Goal: Check status: Check status

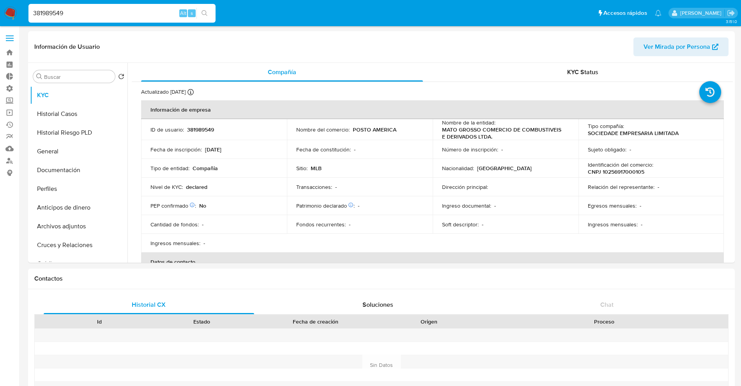
select select "10"
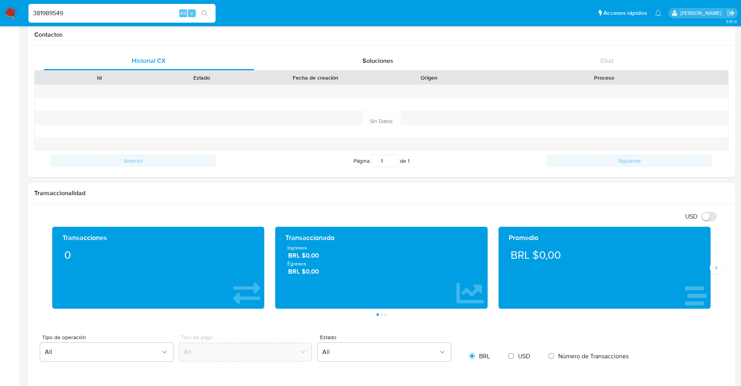
scroll to position [443, 0]
drag, startPoint x: 80, startPoint y: 9, endPoint x: 0, endPoint y: -28, distance: 88.3
click at [0, 0] on html "Pausado Ver notificaciones 381989549 Alt s Accesos rápidos Presiona las siguien…" at bounding box center [370, 354] width 741 height 1197
paste input "133706341"
type input "133706341"
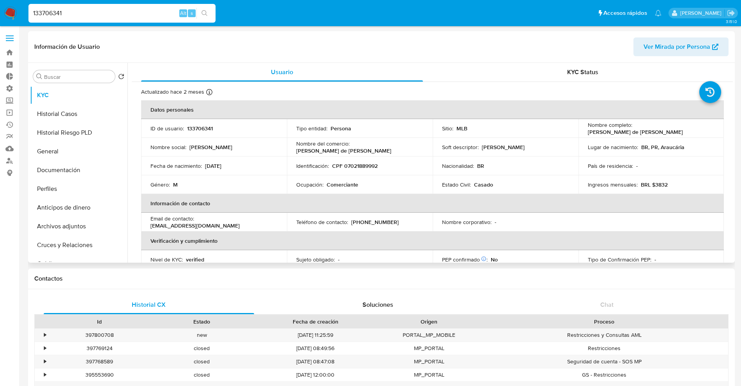
select select "10"
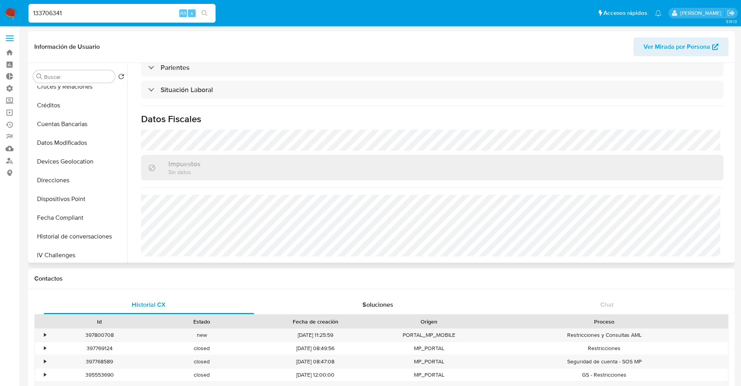
scroll to position [329, 0]
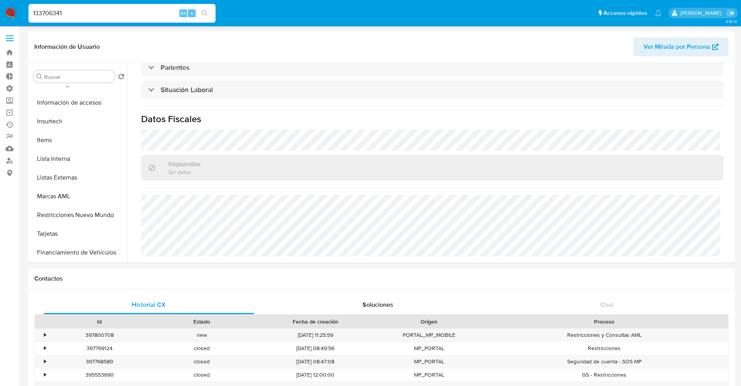
click at [12, 35] on span at bounding box center [10, 35] width 8 height 1
click at [0, 0] on input "checkbox" at bounding box center [0, 0] width 0 height 0
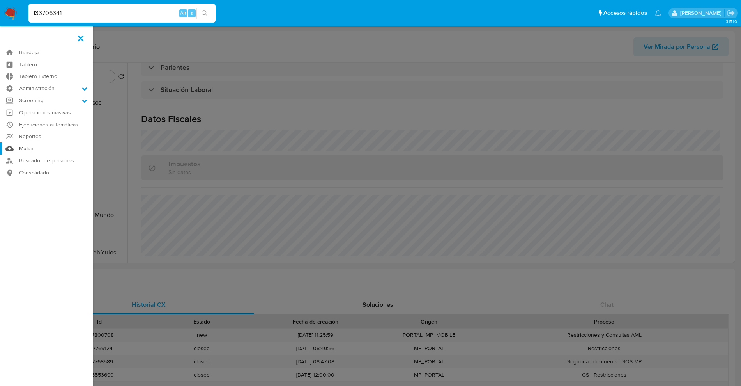
click at [25, 147] on link "Mulan" at bounding box center [46, 148] width 93 height 12
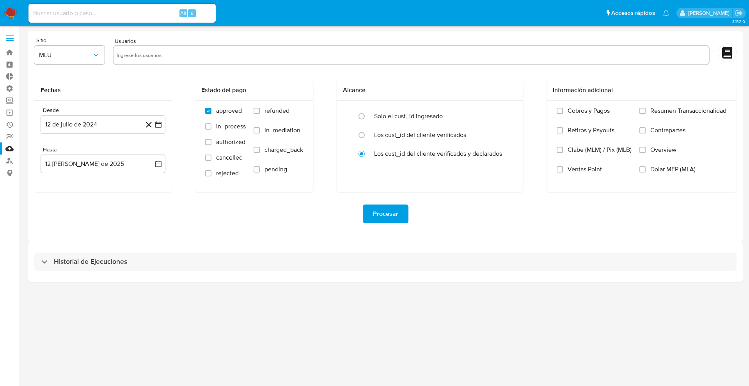
click at [155, 55] on input "text" at bounding box center [411, 55] width 589 height 12
paste input "133706341"
type input "133706341"
click at [86, 58] on span "MLU" at bounding box center [65, 55] width 53 height 8
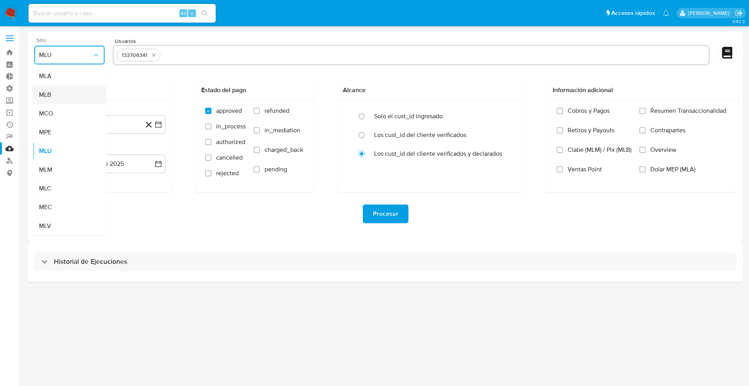
click at [71, 93] on div "MLB" at bounding box center [67, 94] width 56 height 19
click at [161, 125] on icon "button" at bounding box center [158, 124] width 8 height 8
click at [150, 148] on icon "Mes siguiente" at bounding box center [151, 152] width 9 height 9
click at [155, 156] on icon "Mes siguiente" at bounding box center [151, 152] width 9 height 9
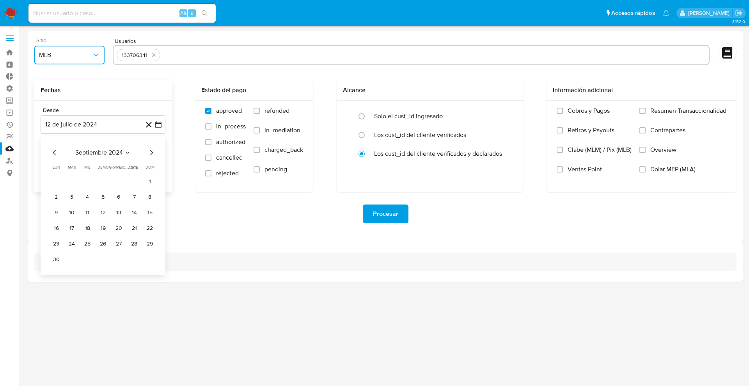
click at [155, 155] on icon "Mes siguiente" at bounding box center [151, 152] width 9 height 9
click at [154, 155] on icon "Mes siguiente" at bounding box center [151, 152] width 9 height 9
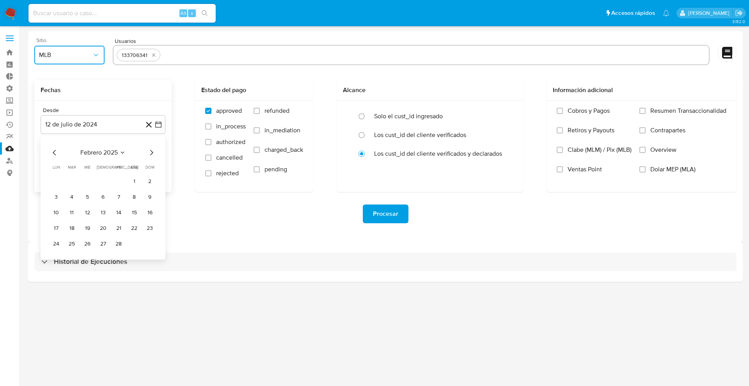
click at [154, 155] on icon "Mes siguiente" at bounding box center [151, 152] width 9 height 9
click at [154, 154] on icon "Mes siguiente" at bounding box center [151, 152] width 9 height 9
click at [54, 150] on icon "Mes anterior" at bounding box center [54, 152] width 9 height 9
click at [131, 183] on button "1" at bounding box center [134, 181] width 12 height 12
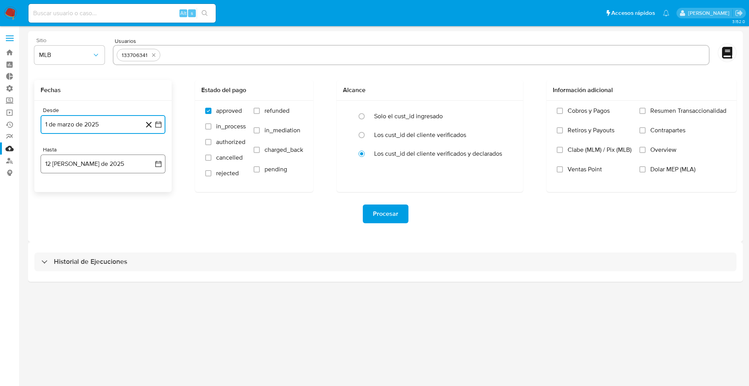
click at [156, 165] on icon "button" at bounding box center [158, 164] width 8 height 8
click at [58, 189] on icon "Mes anterior" at bounding box center [54, 191] width 9 height 9
click at [57, 191] on icon "Mes anterior" at bounding box center [54, 191] width 9 height 9
click at [55, 191] on icon "Mes anterior" at bounding box center [54, 191] width 9 height 9
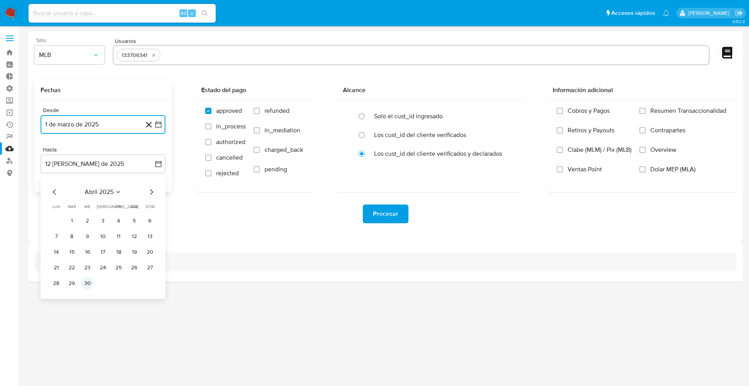
click at [88, 282] on button "30" at bounding box center [87, 283] width 12 height 12
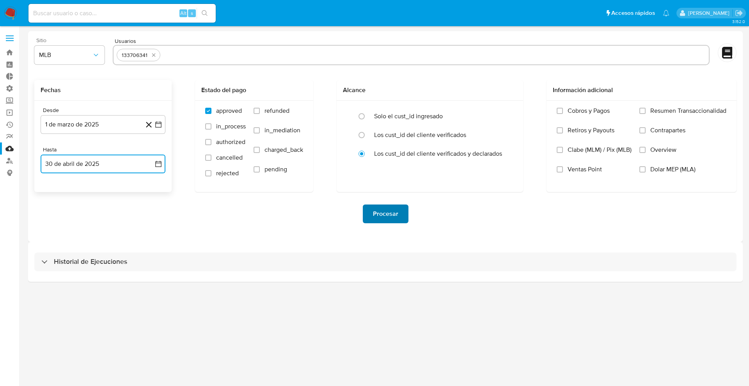
click at [386, 216] on span "Procesar" at bounding box center [385, 213] width 25 height 17
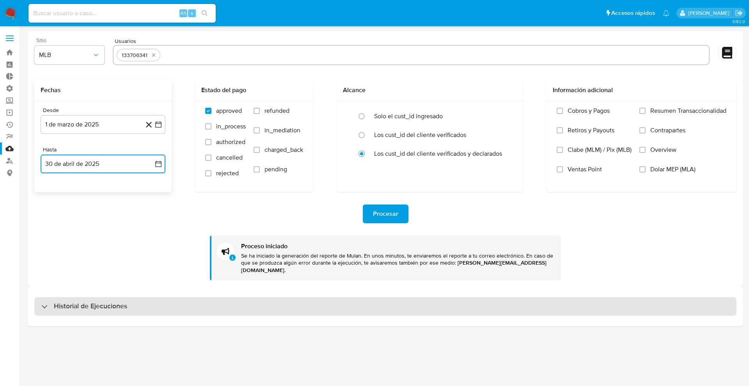
click at [84, 301] on h3 "Historial de Ejecuciones" at bounding box center [90, 305] width 73 height 9
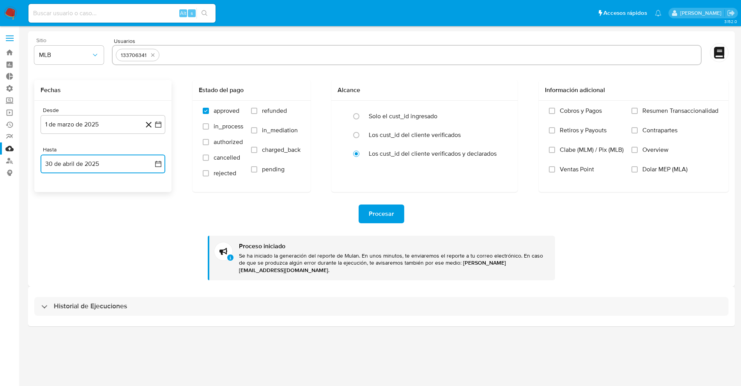
select select "10"
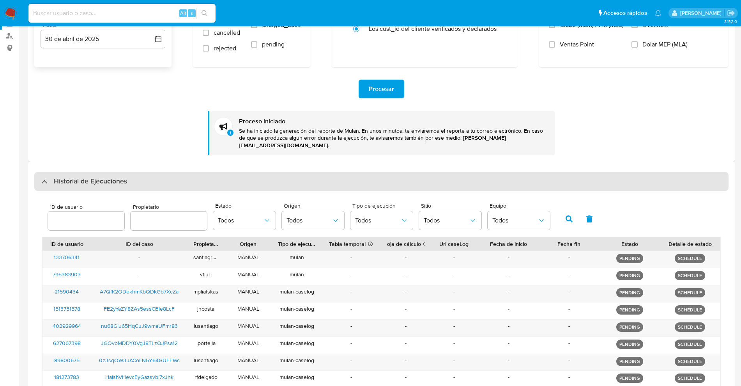
scroll to position [146, 0]
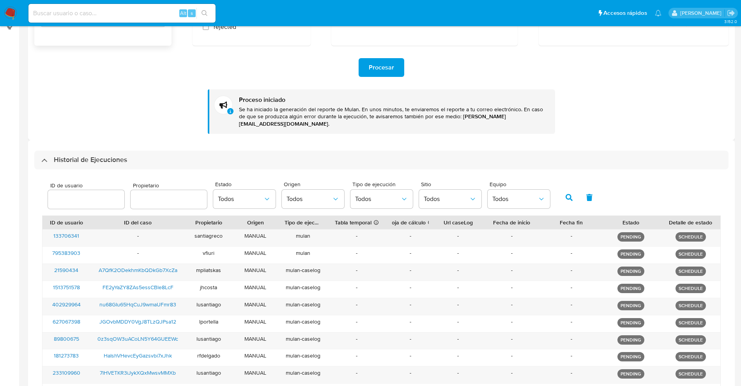
drag, startPoint x: 223, startPoint y: 218, endPoint x: 232, endPoint y: 216, distance: 9.5
click at [232, 216] on div at bounding box center [232, 222] width 14 height 13
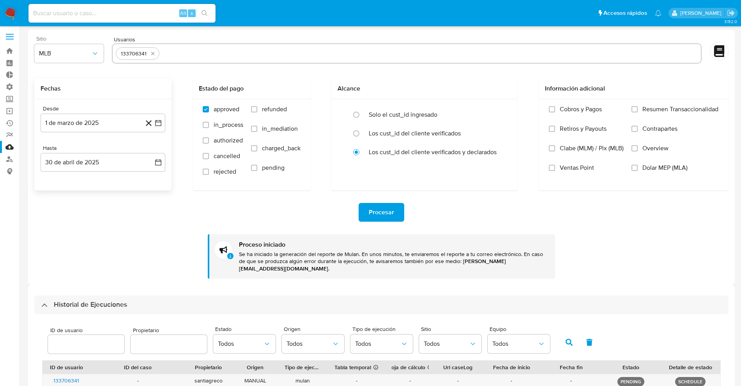
scroll to position [0, 0]
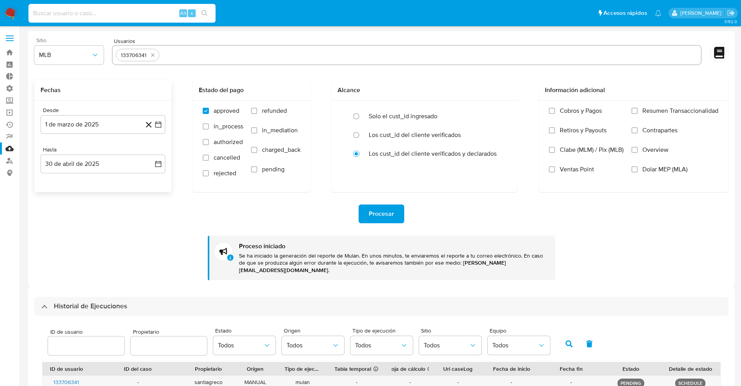
click at [68, 9] on input at bounding box center [121, 13] width 187 height 10
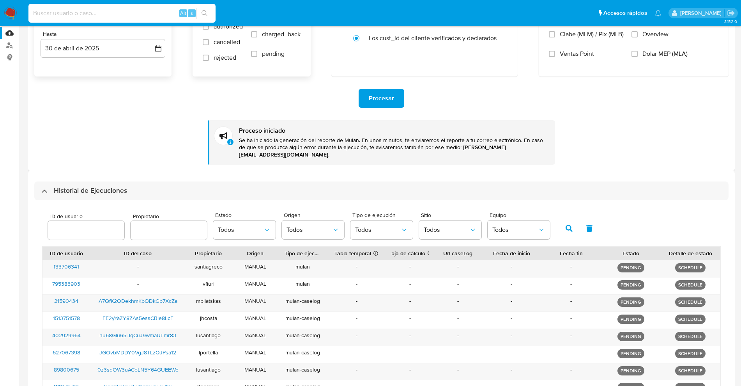
scroll to position [198, 0]
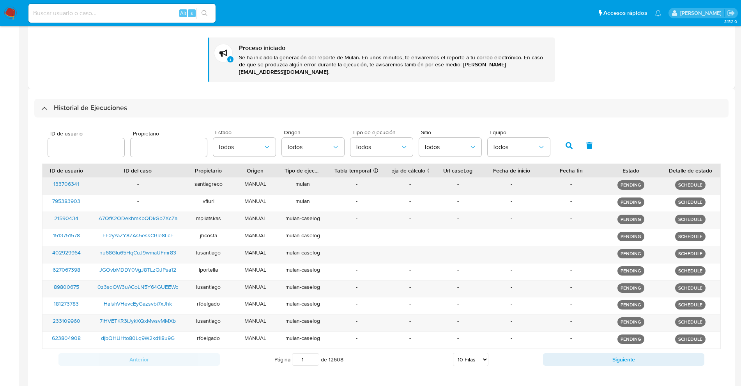
drag, startPoint x: 57, startPoint y: 181, endPoint x: 84, endPoint y: 178, distance: 27.5
click at [84, 178] on div "133706341" at bounding box center [67, 185] width 48 height 17
click at [72, 180] on span "133706341" at bounding box center [66, 184] width 26 height 8
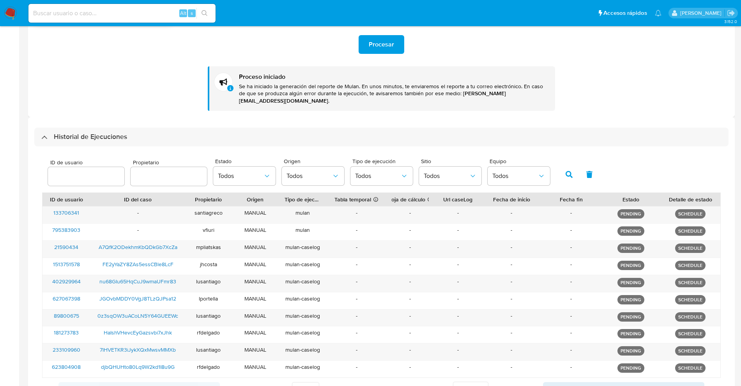
scroll to position [101, 0]
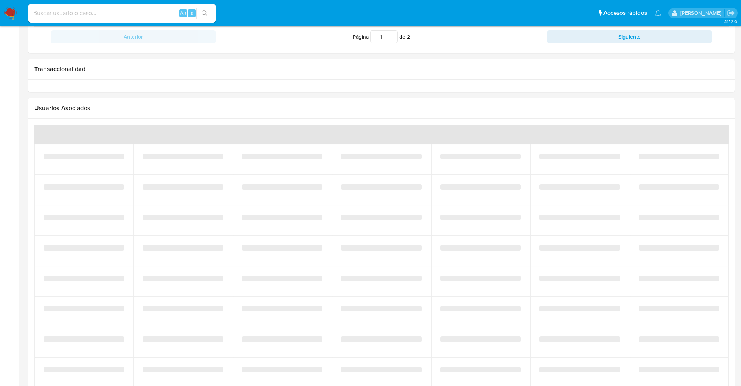
scroll to position [487, 0]
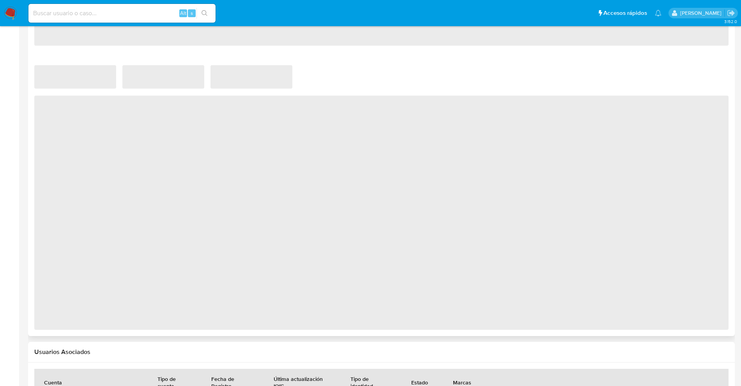
select select "10"
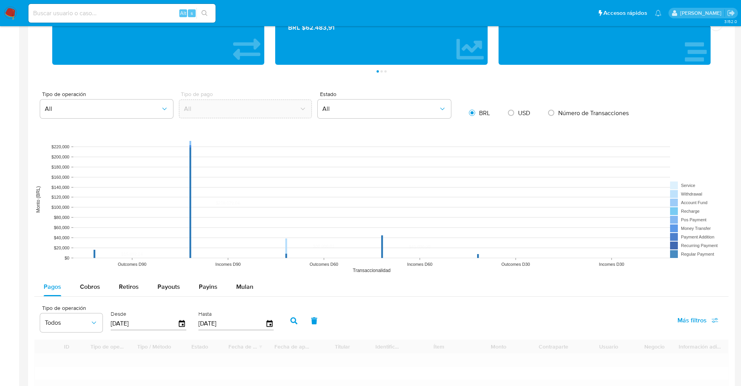
scroll to position [602, 0]
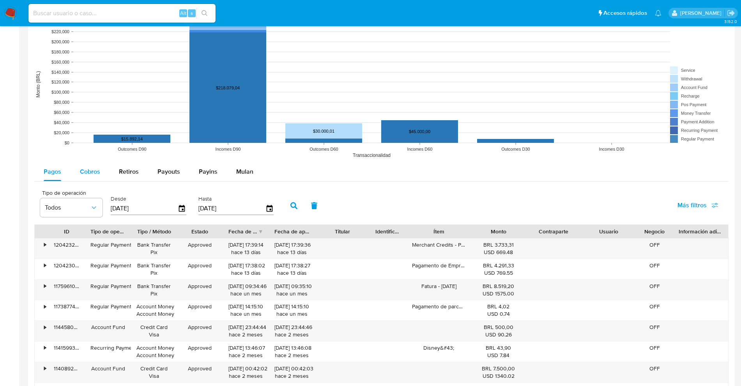
click at [92, 177] on div "Cobros" at bounding box center [90, 171] width 20 height 19
select select "10"
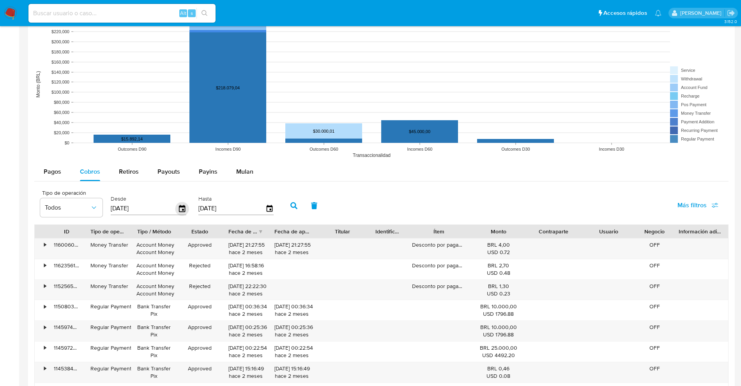
click at [182, 208] on icon "button" at bounding box center [182, 209] width 14 height 14
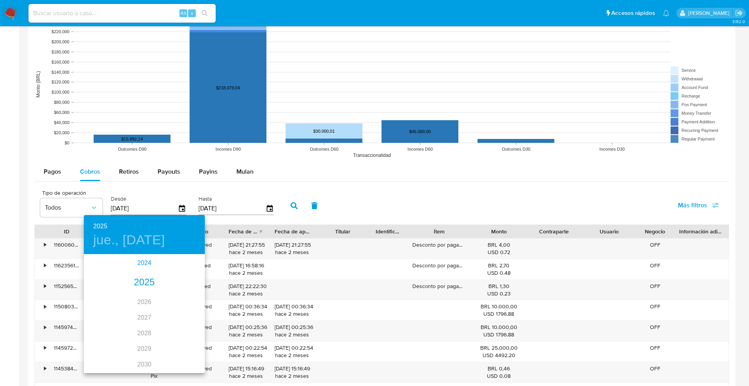
click at [144, 260] on div "2024" at bounding box center [144, 263] width 121 height 16
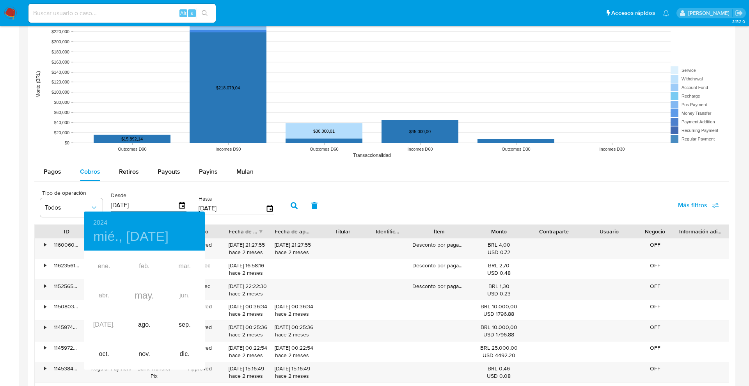
drag, startPoint x: 127, startPoint y: 194, endPoint x: 179, endPoint y: 206, distance: 53.9
click at [128, 194] on div at bounding box center [374, 193] width 749 height 386
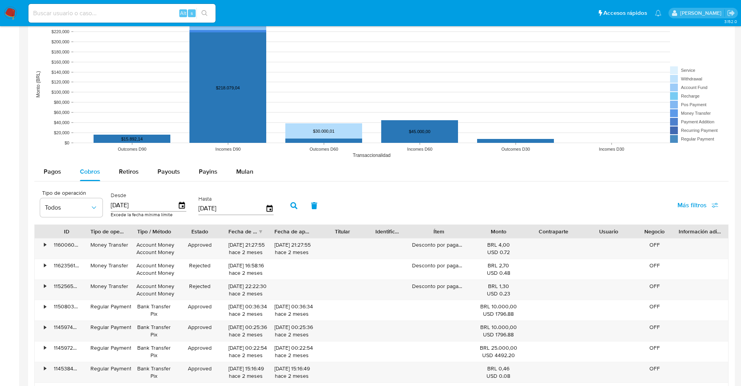
click at [184, 210] on div "15/05/2024" at bounding box center [149, 205] width 76 height 12
click at [185, 208] on icon "button" at bounding box center [182, 205] width 14 height 14
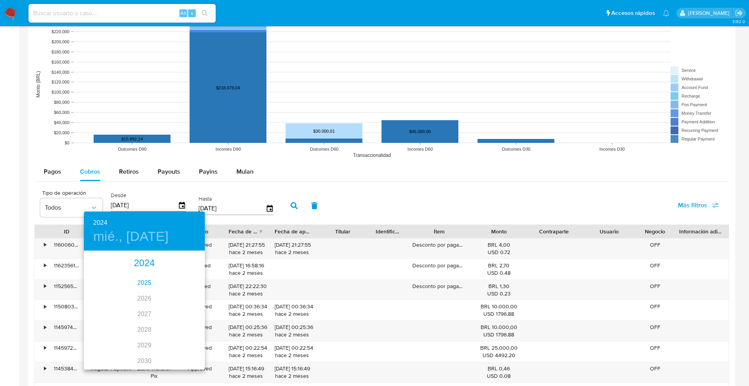
click at [141, 280] on div "2025" at bounding box center [144, 283] width 121 height 16
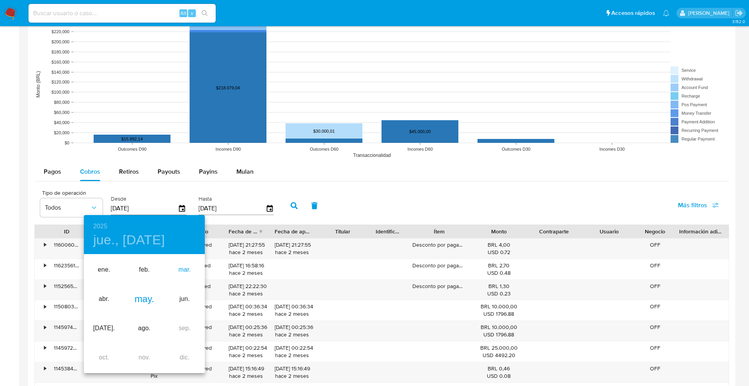
click at [186, 266] on div "mar." at bounding box center [185, 269] width 40 height 29
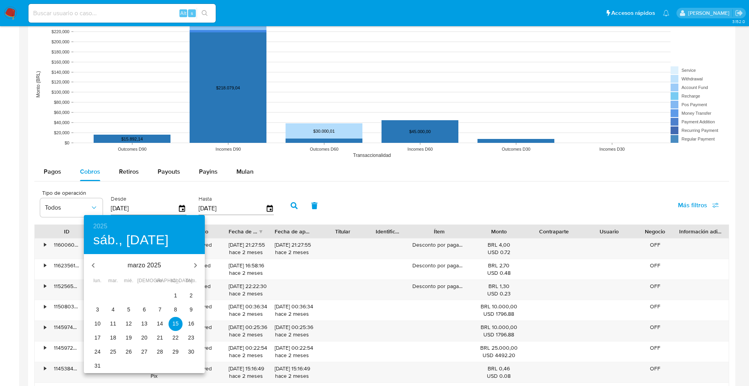
click at [177, 295] on span "1" at bounding box center [175, 295] width 14 height 8
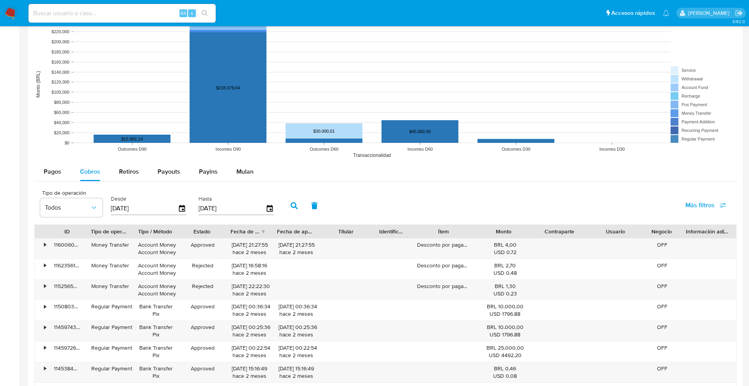
type input "01/03/2025"
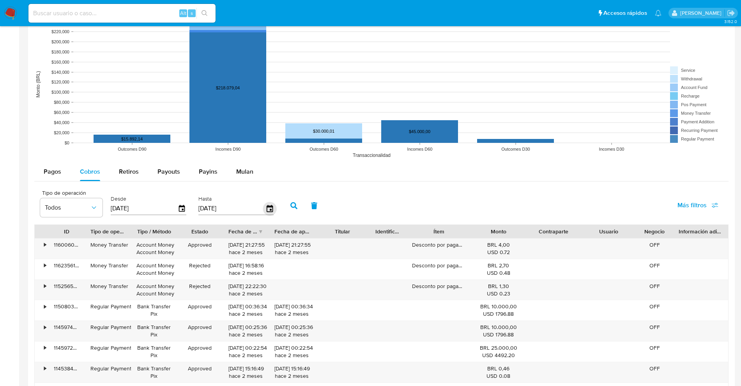
click at [268, 207] on icon "button" at bounding box center [270, 209] width 14 height 14
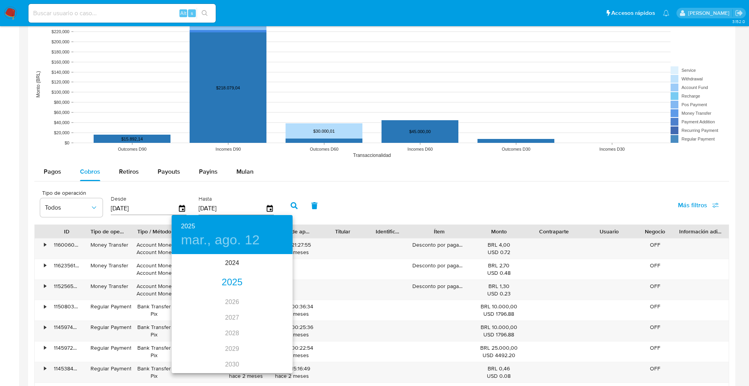
click at [230, 280] on div "2025" at bounding box center [232, 283] width 121 height 16
click at [196, 299] on div "abr." at bounding box center [192, 298] width 40 height 29
click at [220, 346] on button "30" at bounding box center [216, 352] width 14 height 14
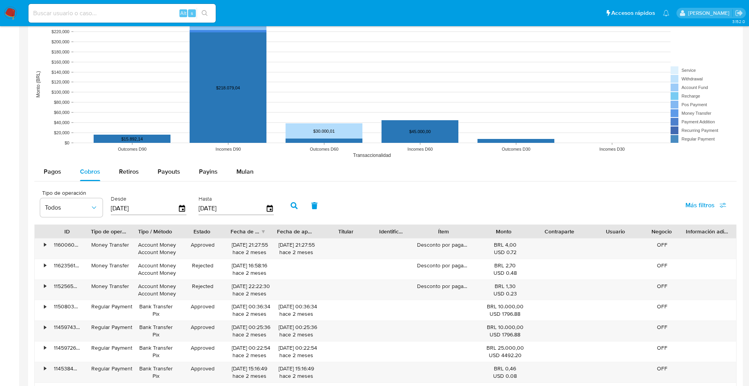
type input "30/04/2025"
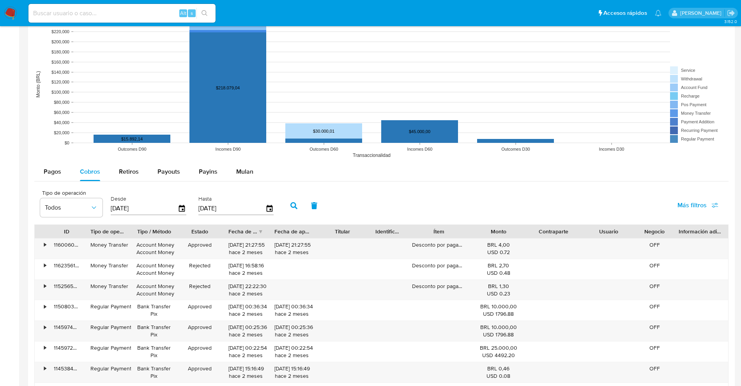
click at [294, 197] on button "button" at bounding box center [294, 205] width 20 height 19
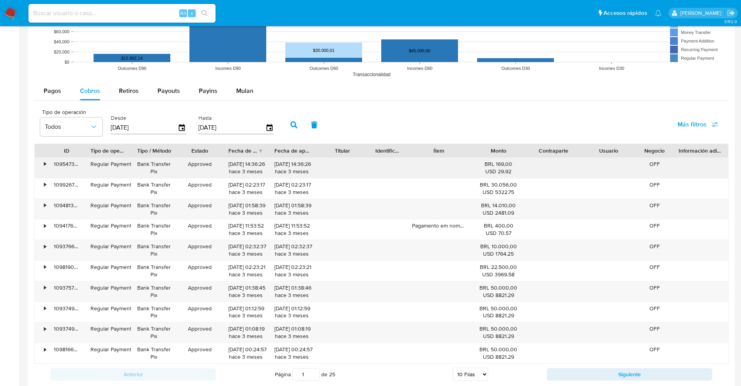
scroll to position [699, 0]
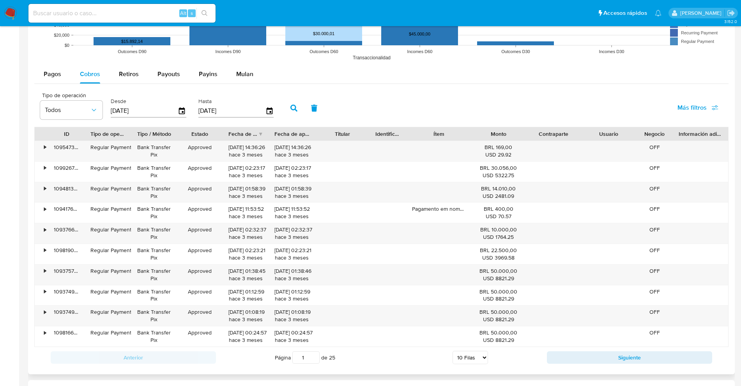
click at [469, 353] on select "5 Filas 10 Filas 20 Filas 25 Filas 50 Filas 100 Filas" at bounding box center [470, 357] width 35 height 13
select select "100"
click at [453, 351] on select "5 Filas 10 Filas 20 Filas 25 Filas 50 Filas 100 Filas" at bounding box center [470, 357] width 35 height 13
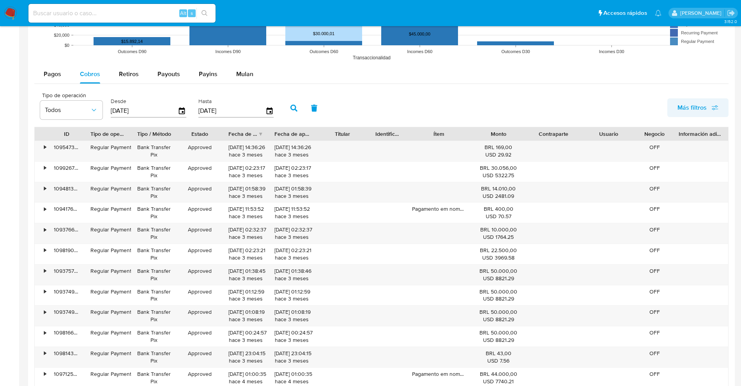
click at [713, 108] on icon "button" at bounding box center [715, 109] width 6 height 2
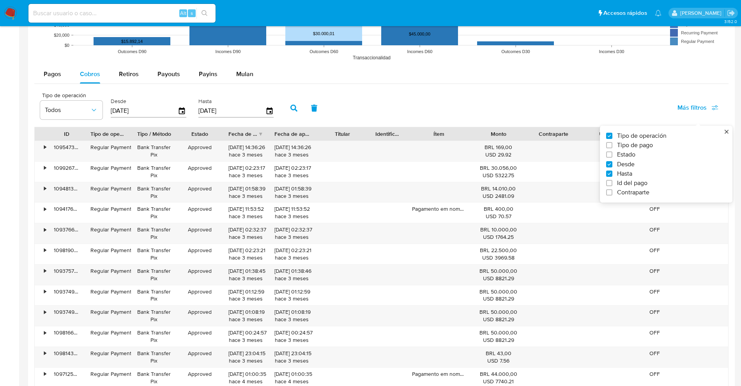
click at [554, 93] on div "Tipo de operación Todos Desde 01/03/2025 Hasta 30/04/2025 Más filtros Tipo de o…" at bounding box center [381, 107] width 694 height 39
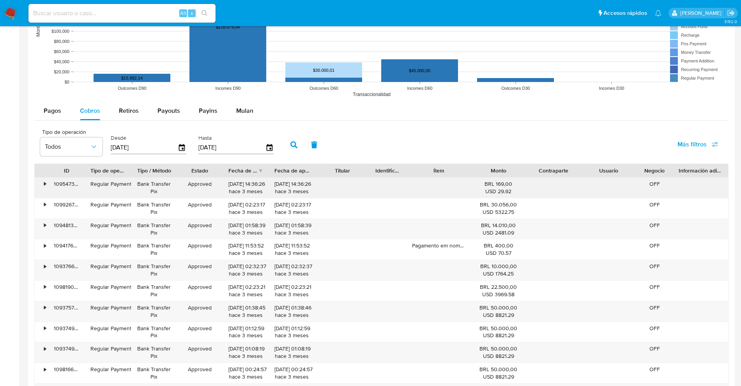
scroll to position [657, 0]
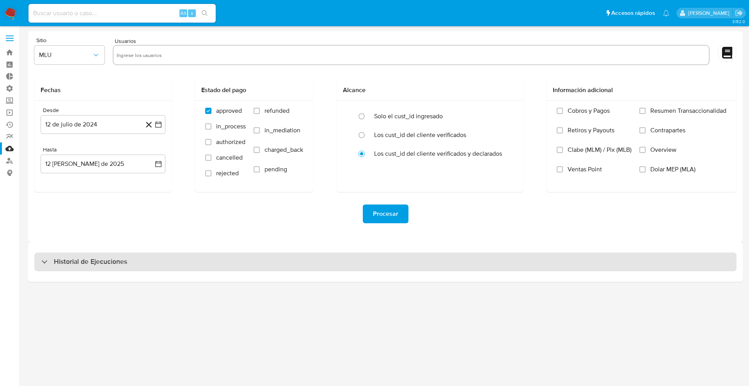
click at [144, 270] on div "Historial de Ejecuciones" at bounding box center [385, 261] width 702 height 19
select select "10"
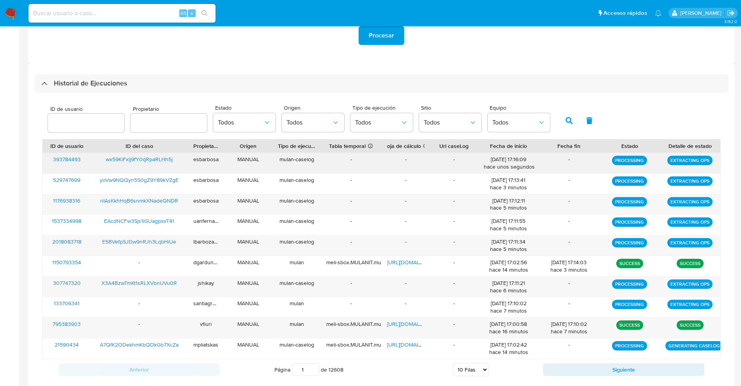
scroll to position [195, 0]
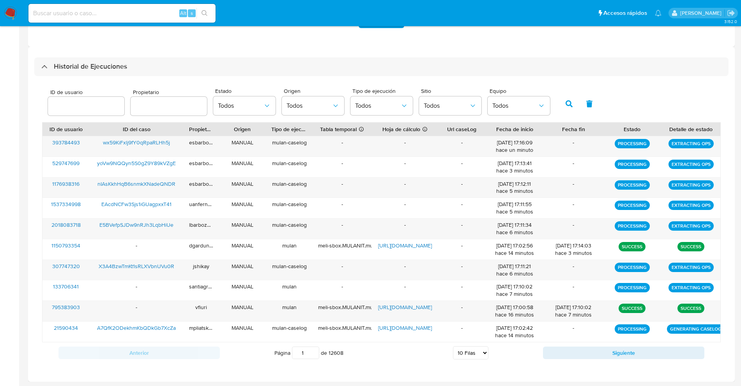
drag, startPoint x: 429, startPoint y: 130, endPoint x: 441, endPoint y: 125, distance: 12.9
click at [441, 125] on div at bounding box center [438, 128] width 14 height 13
